Goal: Information Seeking & Learning: Learn about a topic

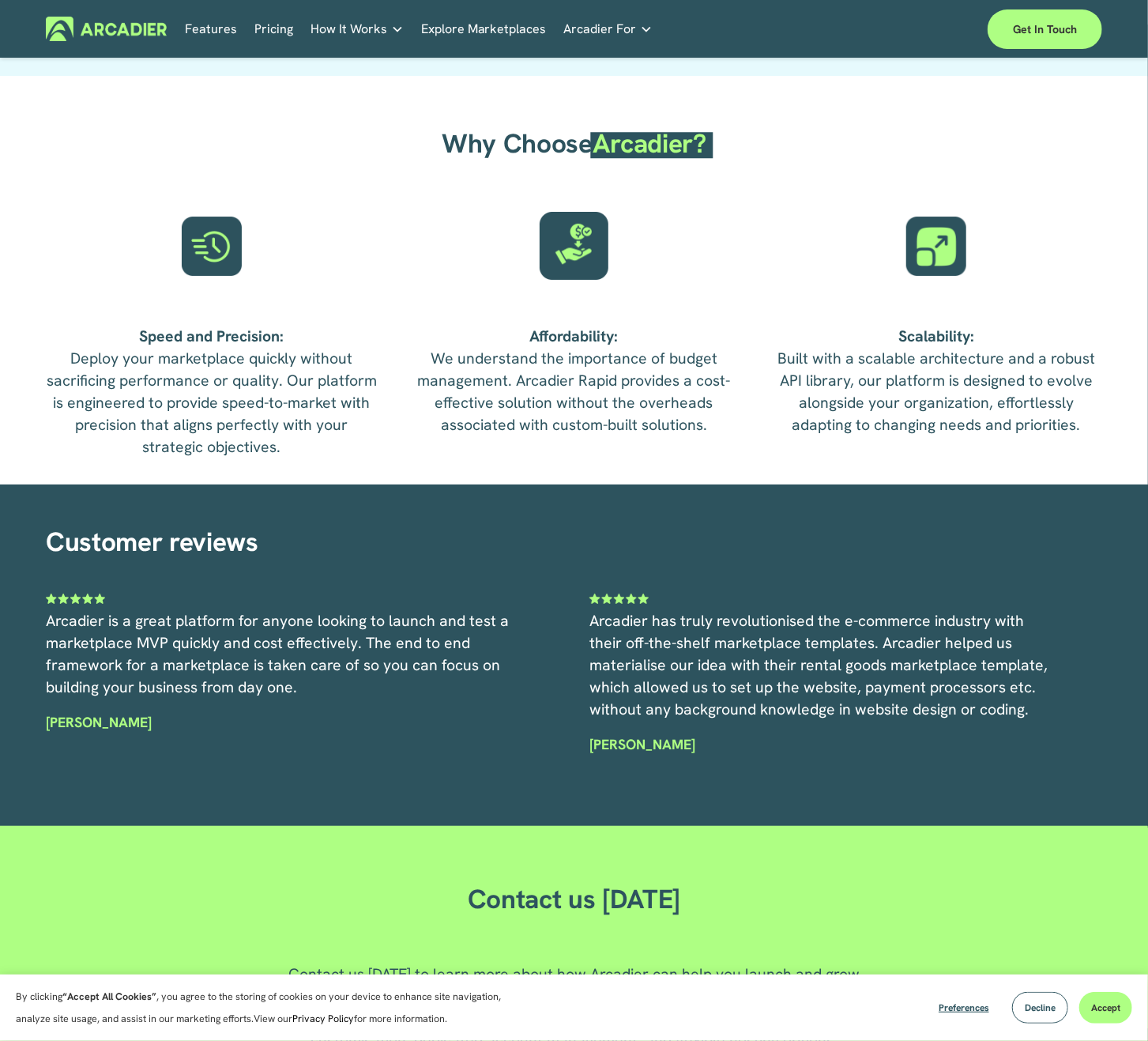
click at [273, 36] on link "Pricing" at bounding box center [273, 29] width 38 height 25
